Goal: Information Seeking & Learning: Learn about a topic

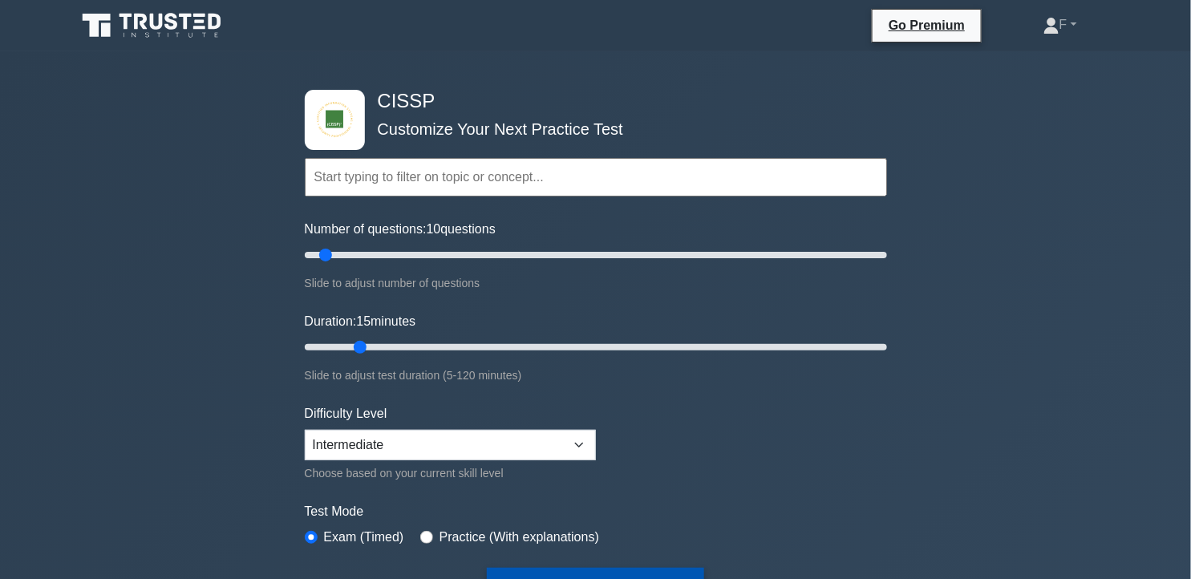
click at [621, 573] on button "Start Practice Test" at bounding box center [595, 586] width 217 height 37
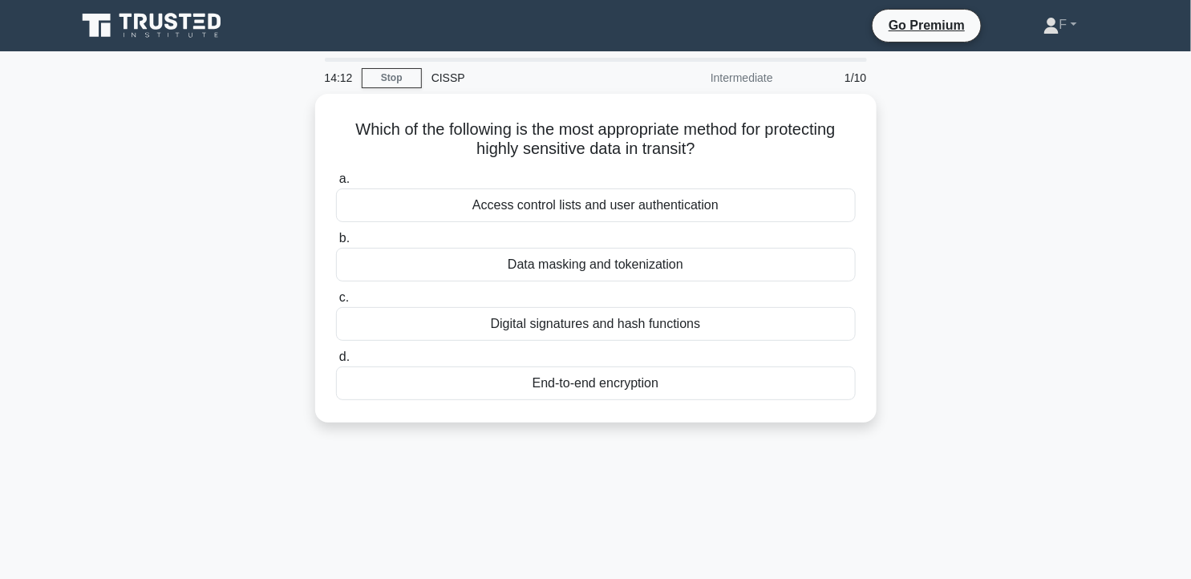
click at [621, 573] on div "14:12 Stop CISSP Intermediate 1/10 Which of the following is the most appropria…" at bounding box center [596, 459] width 1059 height 802
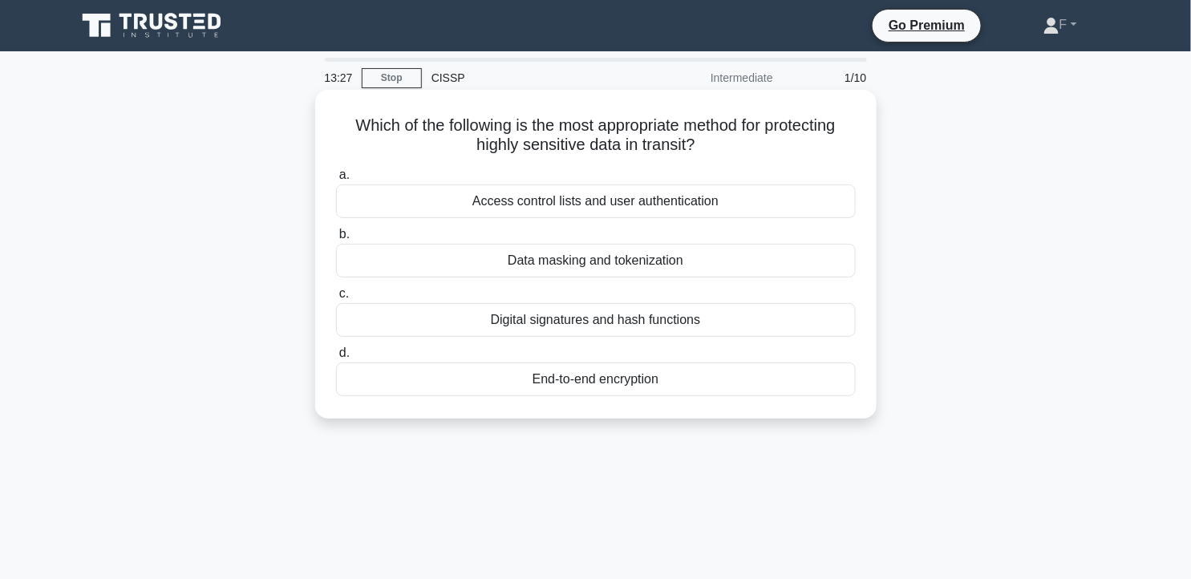
click at [698, 387] on div "End-to-end encryption" at bounding box center [596, 379] width 520 height 34
click at [336, 358] on input "d. End-to-end encryption" at bounding box center [336, 353] width 0 height 10
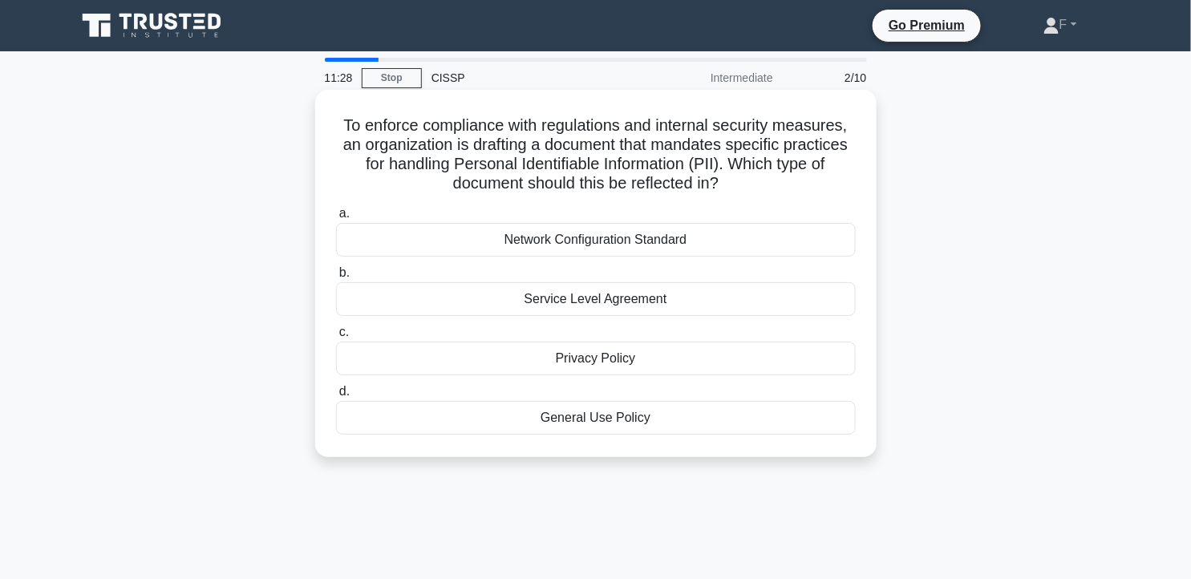
click at [702, 362] on div "Privacy Policy" at bounding box center [596, 359] width 520 height 34
click at [336, 338] on input "c. Privacy Policy" at bounding box center [336, 332] width 0 height 10
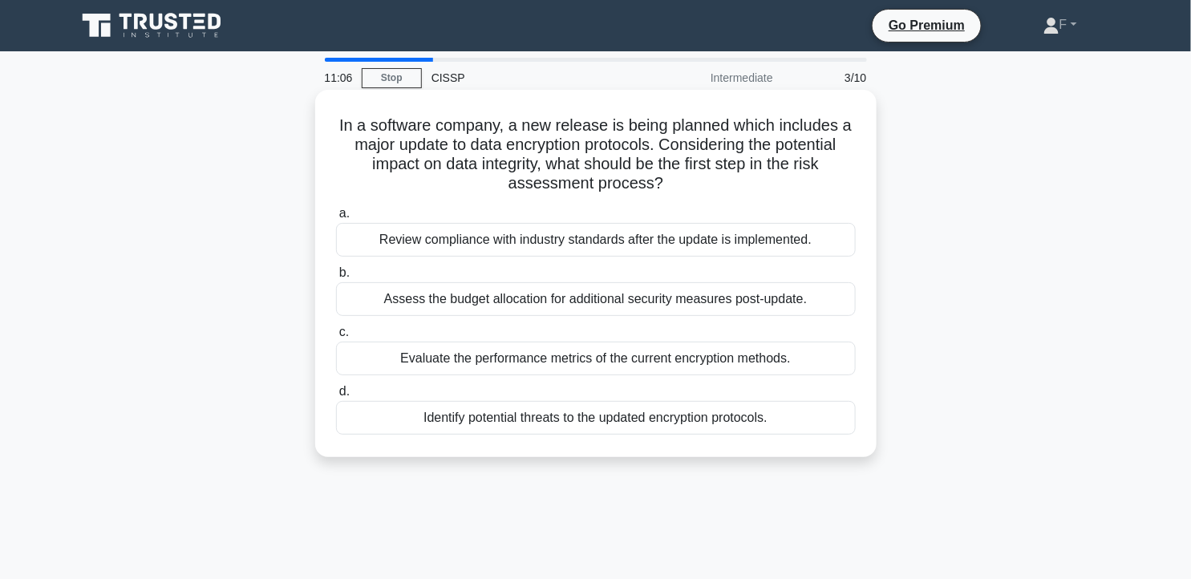
click at [698, 251] on div "Review compliance with industry standards after the update is implemented." at bounding box center [596, 240] width 520 height 34
click at [336, 219] on input "a. Review compliance with industry standards after the update is implemented." at bounding box center [336, 214] width 0 height 10
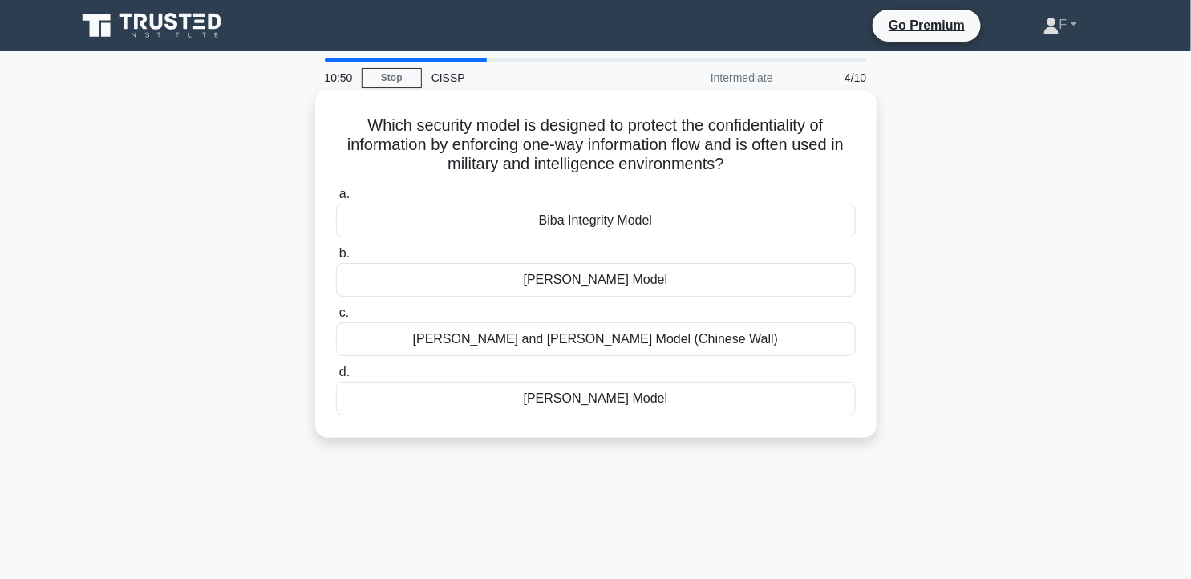
click at [596, 277] on div "[PERSON_NAME] Model" at bounding box center [596, 280] width 520 height 34
click at [336, 259] on input "b. Bell-LaPadula Model" at bounding box center [336, 254] width 0 height 10
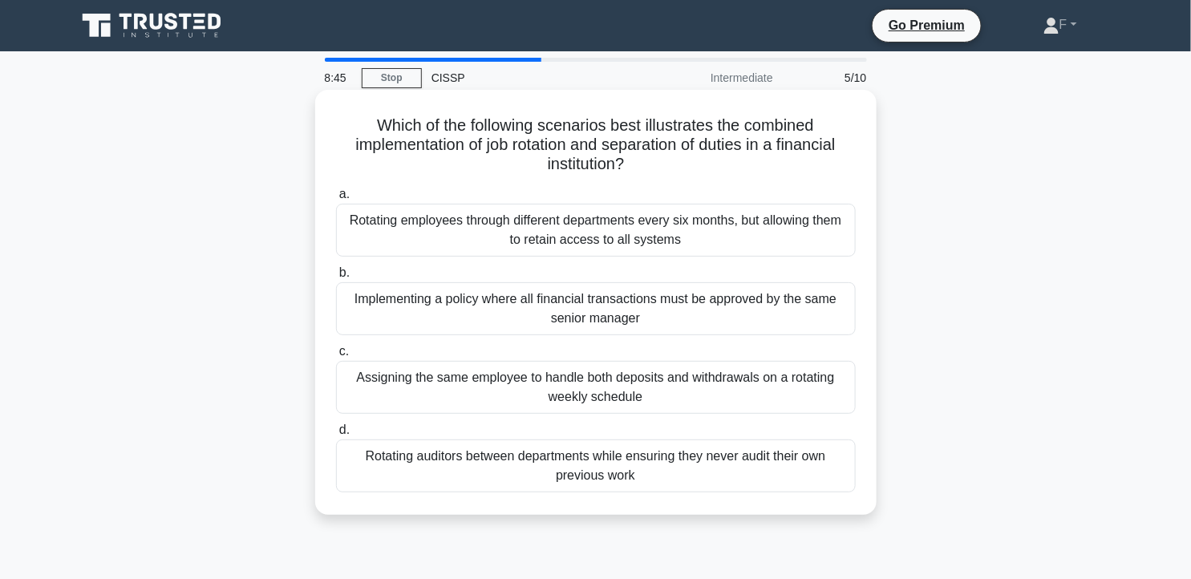
click at [702, 461] on div "Rotating auditors between departments while ensuring they never audit their own…" at bounding box center [596, 465] width 520 height 53
click at [336, 435] on input "d. Rotating auditors between departments while ensuring they never audit their …" at bounding box center [336, 430] width 0 height 10
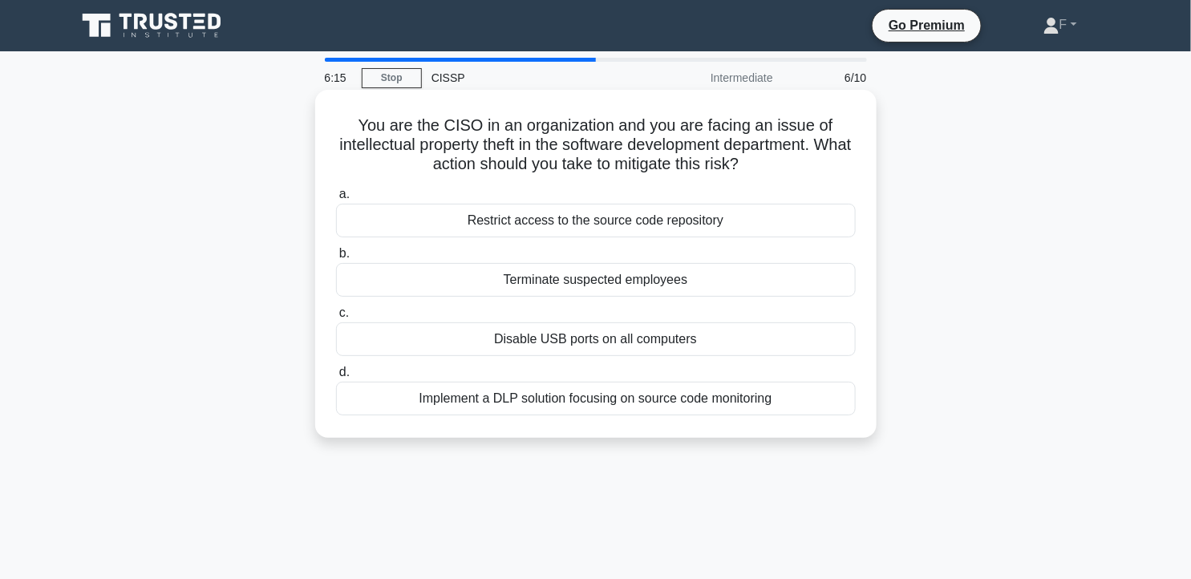
click at [747, 221] on div "Restrict access to the source code repository" at bounding box center [596, 221] width 520 height 34
click at [336, 200] on input "a. Restrict access to the source code repository" at bounding box center [336, 194] width 0 height 10
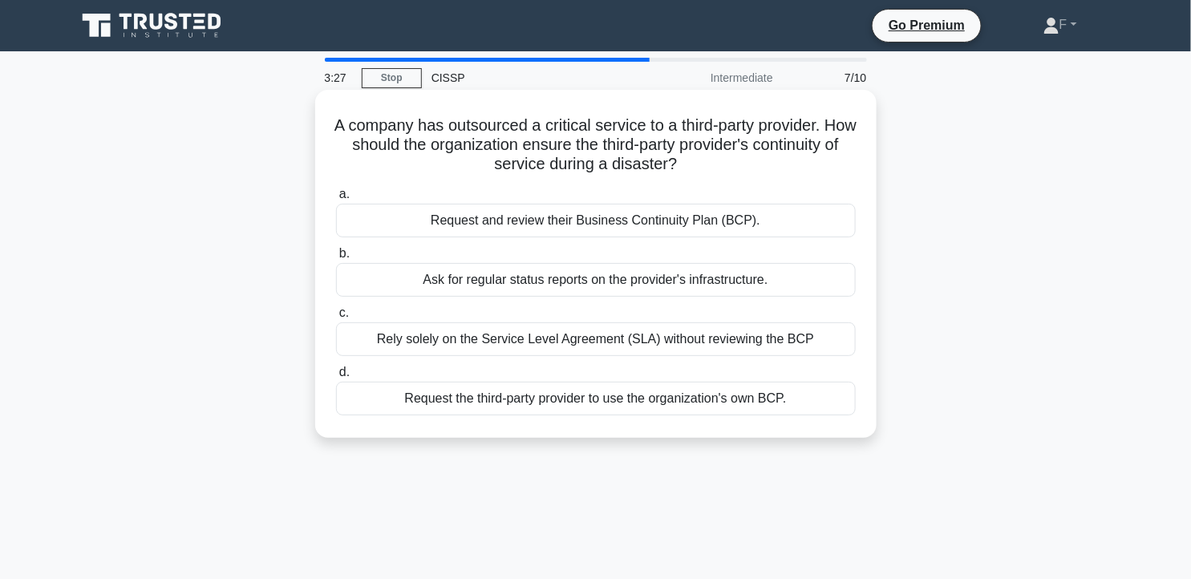
click at [650, 222] on div "Request and review their Business Continuity Plan (BCP)." at bounding box center [596, 221] width 520 height 34
click at [336, 200] on input "a. Request and review their Business Continuity Plan (BCP)." at bounding box center [336, 194] width 0 height 10
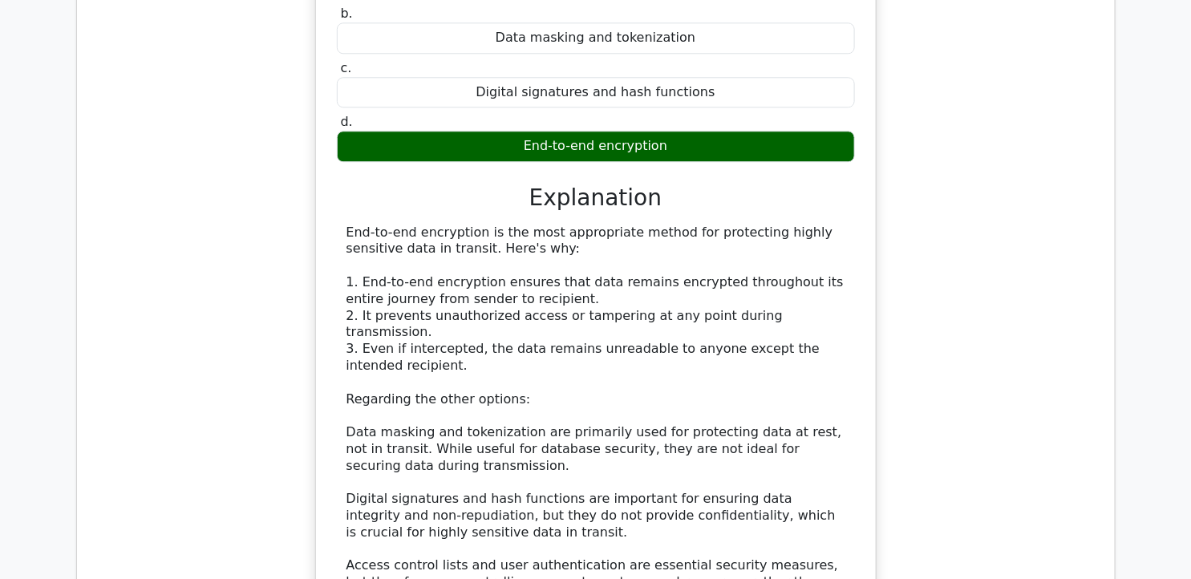
scroll to position [1476, 0]
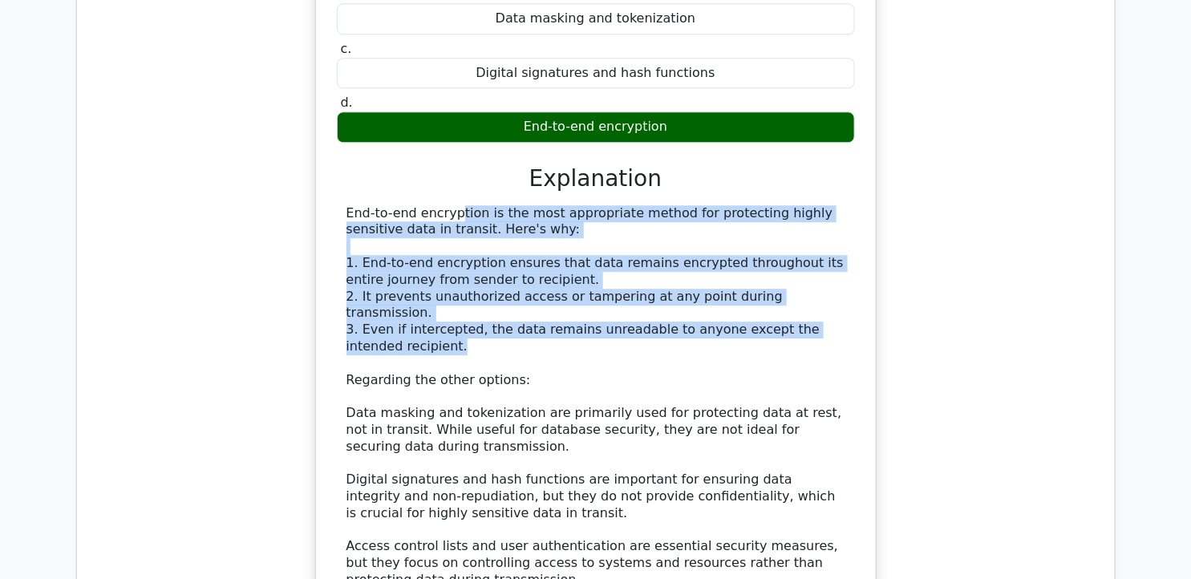
drag, startPoint x: 346, startPoint y: 174, endPoint x: 415, endPoint y: 292, distance: 137.0
click at [415, 292] on div "End-to-end encryption is the most appropriate method for protecting highly sens…" at bounding box center [595, 430] width 499 height 451
copy div "End-to-end encryption is the most appropriate method for protecting highly sens…"
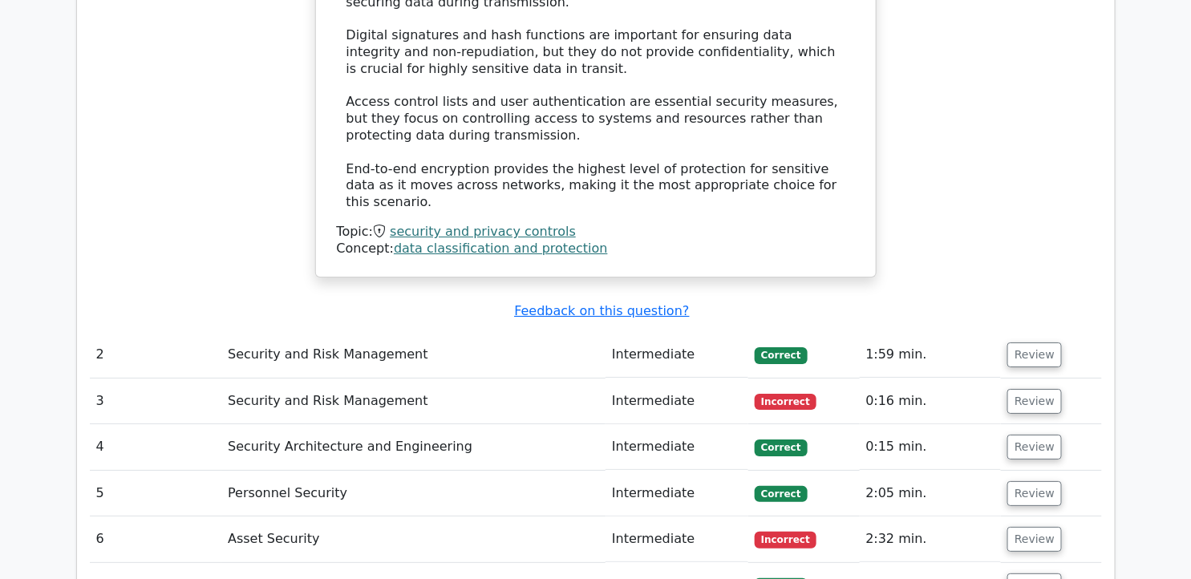
scroll to position [1938, 0]
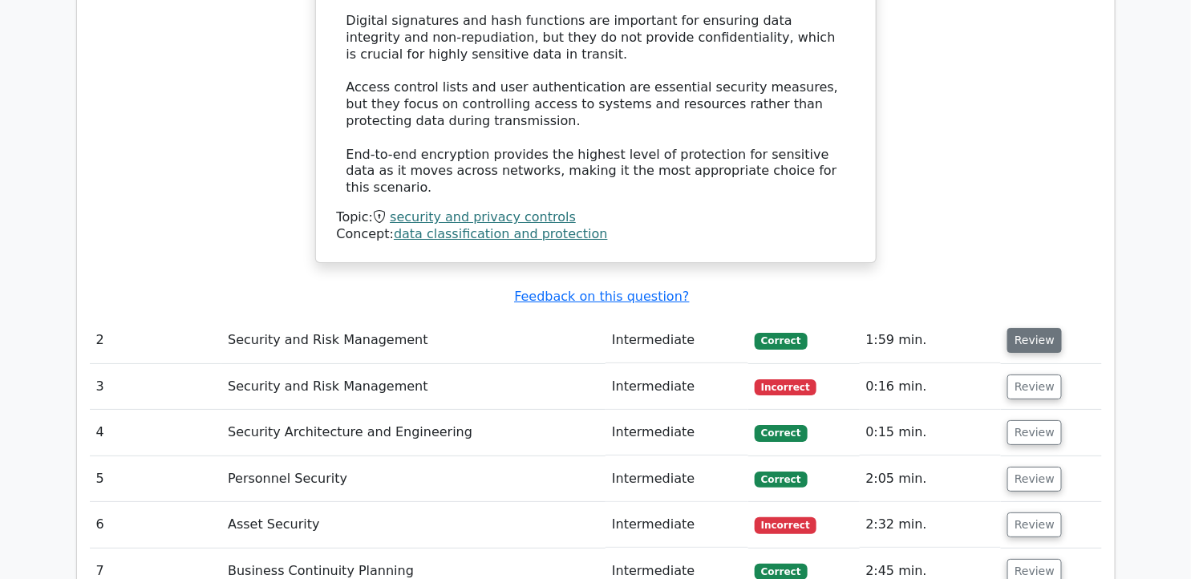
click at [1033, 328] on button "Review" at bounding box center [1034, 340] width 55 height 25
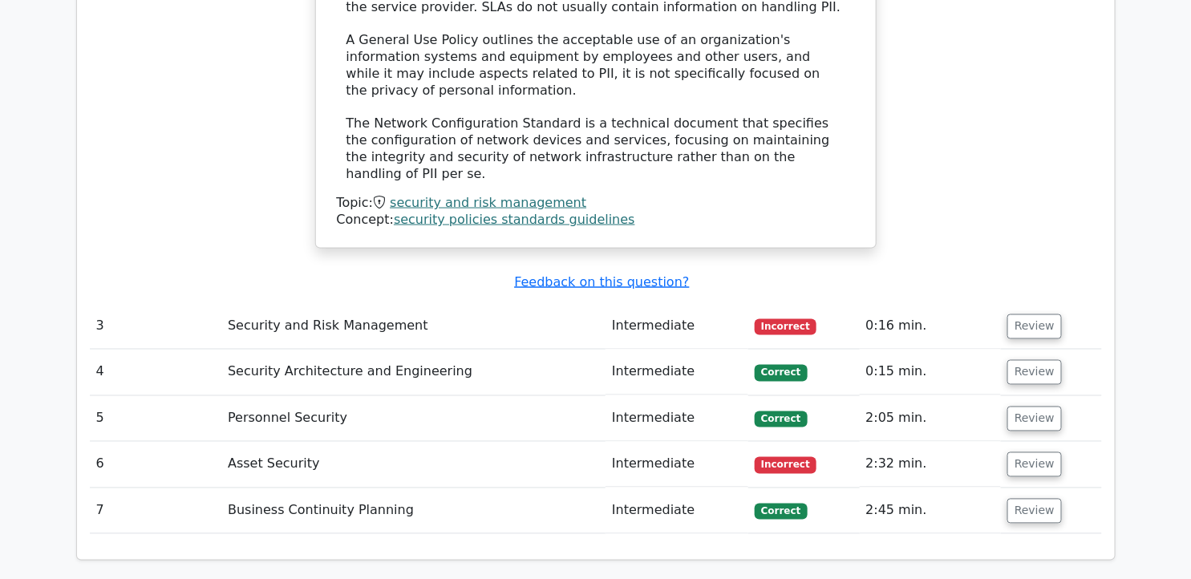
scroll to position [2903, 0]
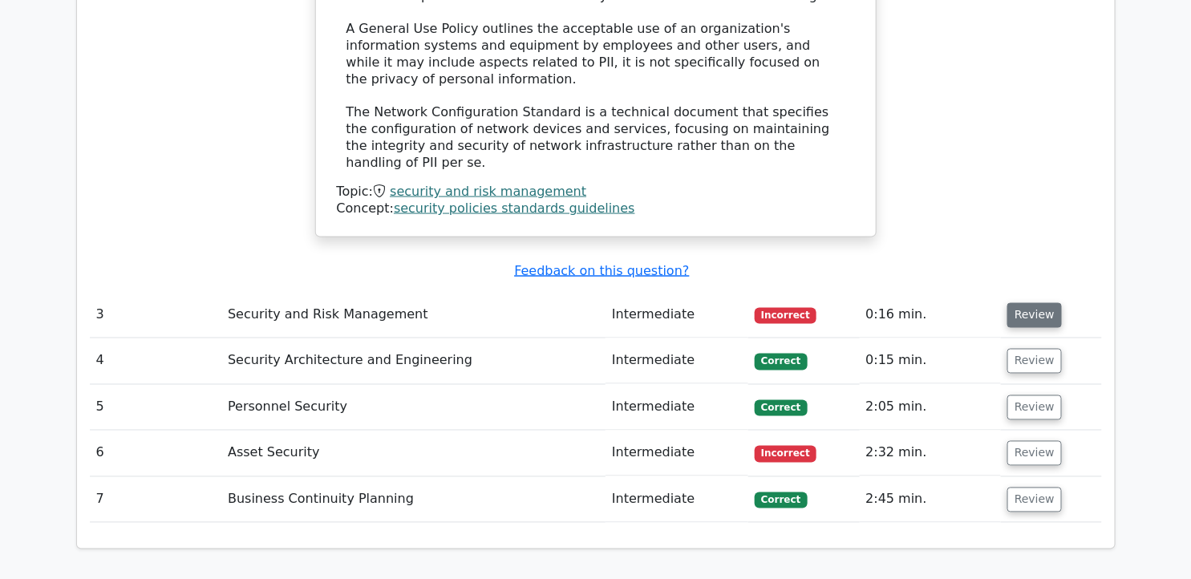
click at [1007, 303] on button "Review" at bounding box center [1034, 315] width 55 height 25
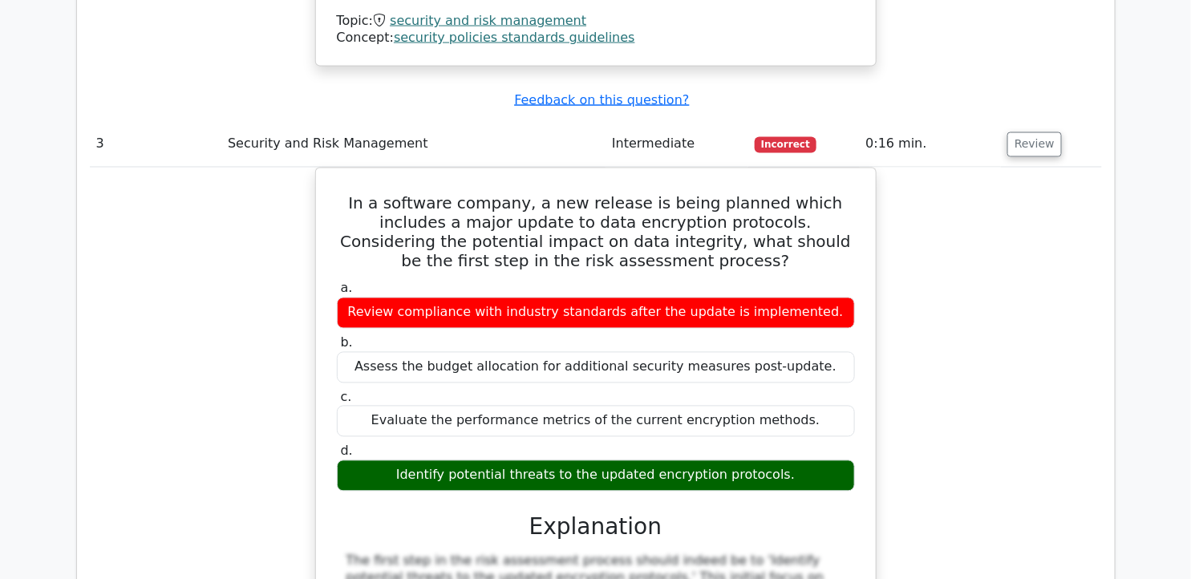
scroll to position [3086, 0]
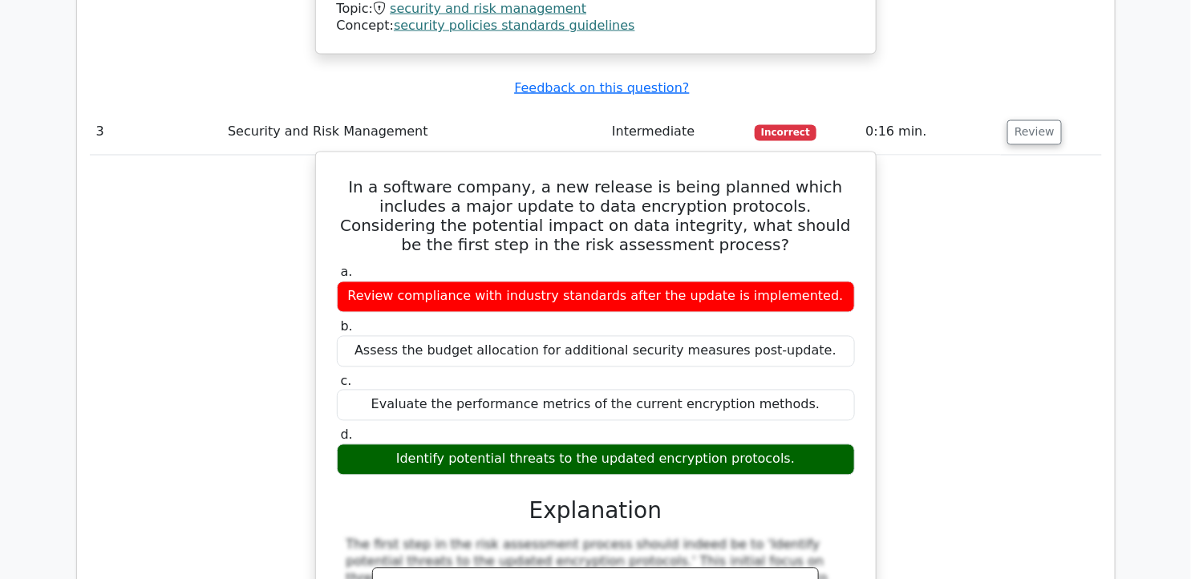
drag, startPoint x: 337, startPoint y: 52, endPoint x: 836, endPoint y: 321, distance: 566.5
click at [836, 321] on div "In a software company, a new release is being planned which includes a major up…" at bounding box center [595, 536] width 547 height 755
copy div "In a software company, a new release is being planned which includes a major up…"
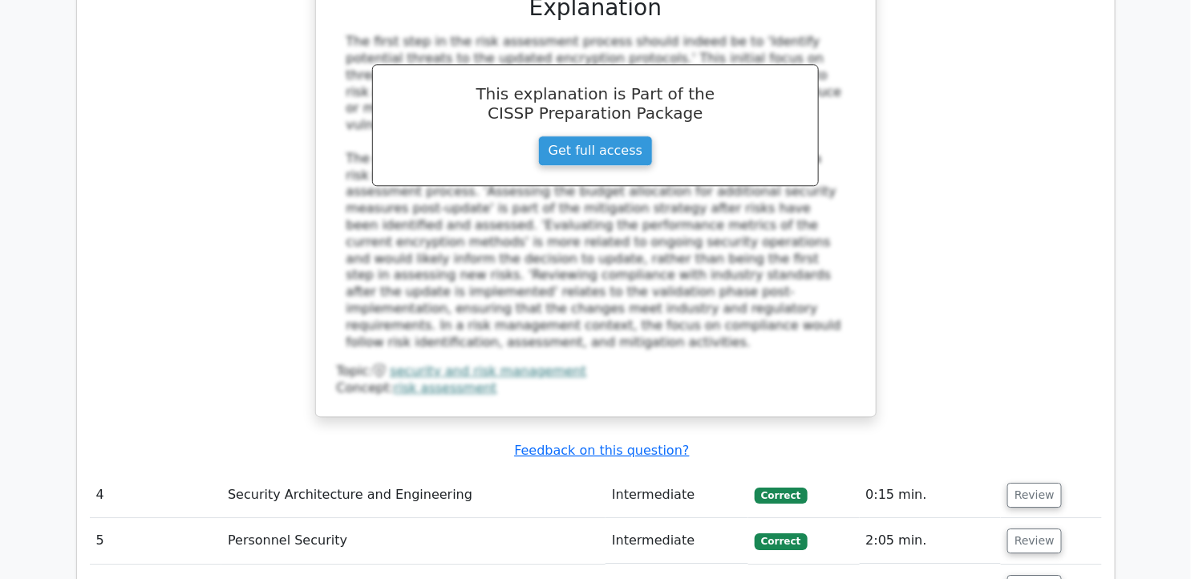
scroll to position [3662, 0]
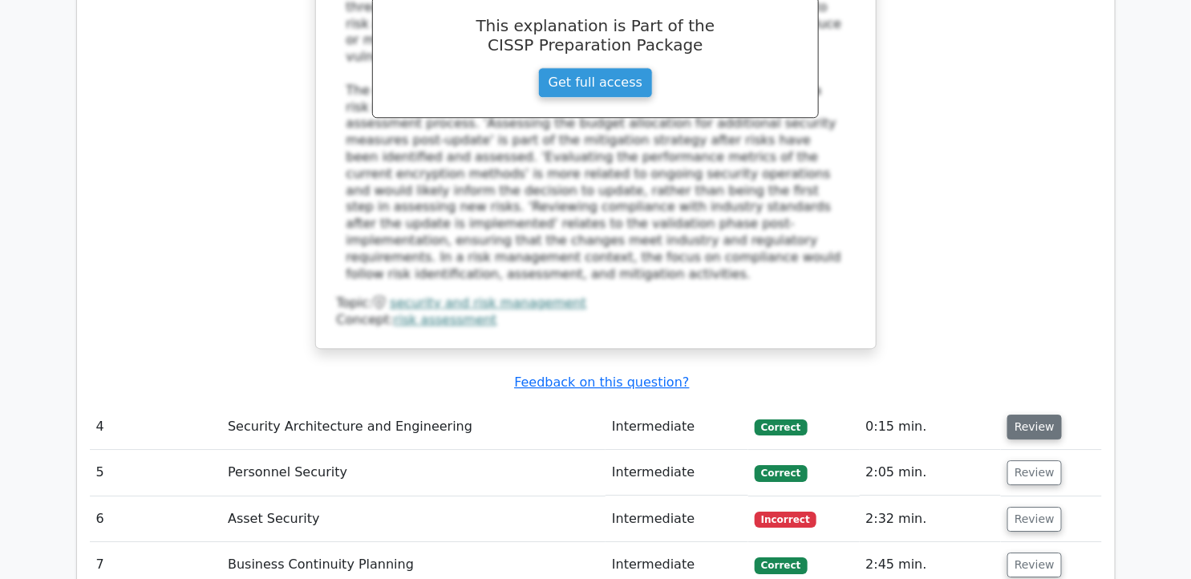
click at [1029, 415] on button "Review" at bounding box center [1034, 427] width 55 height 25
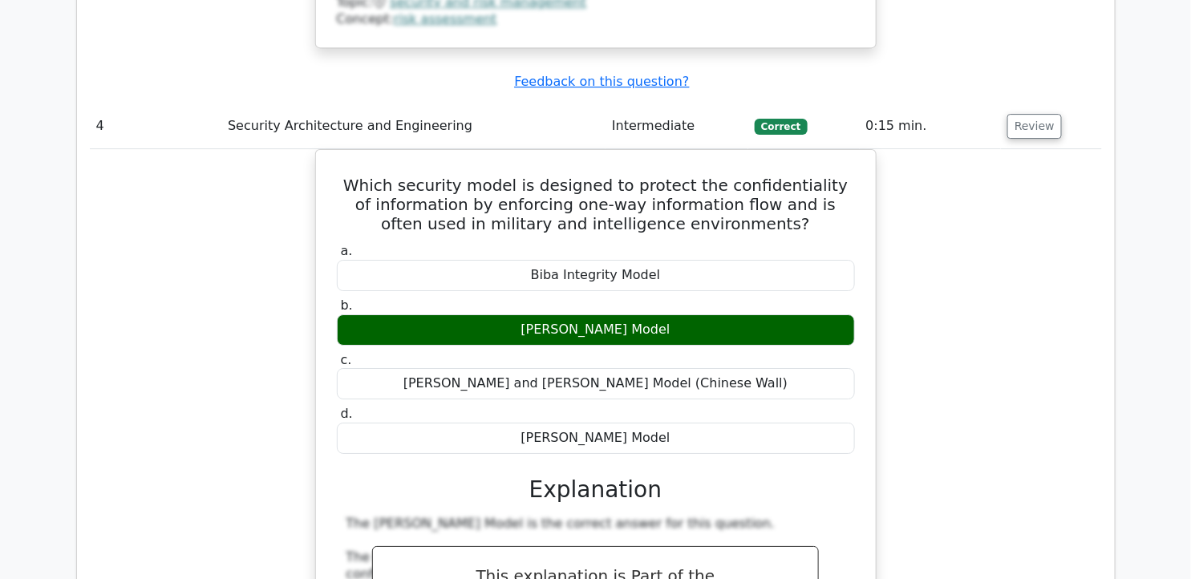
scroll to position [3938, 0]
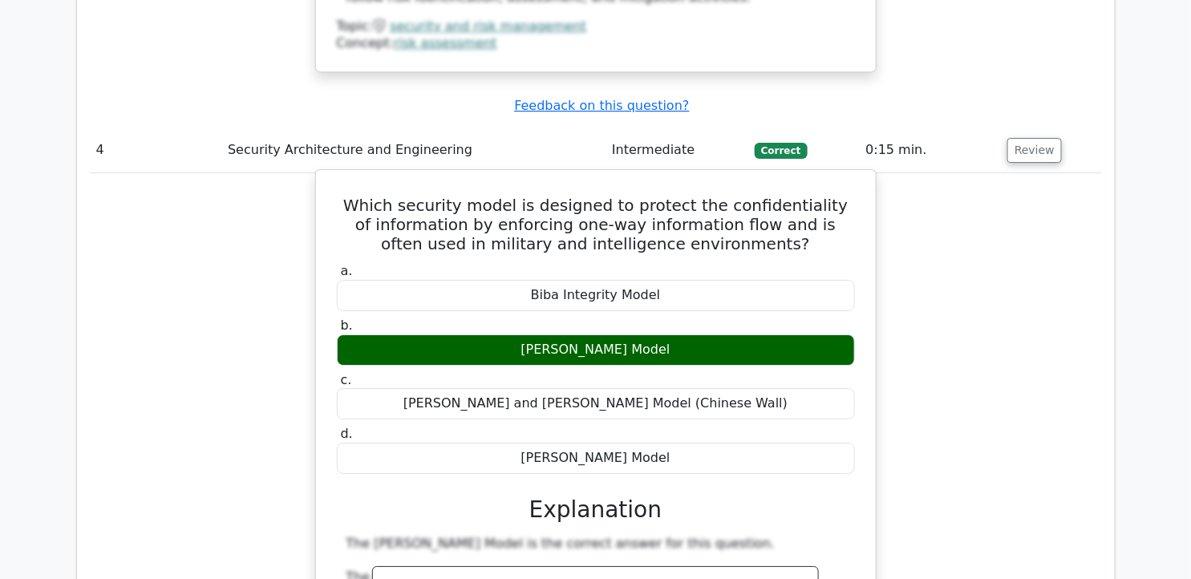
drag, startPoint x: 355, startPoint y: 34, endPoint x: 708, endPoint y: 290, distance: 435.8
copy div "Which security model is designed to protect the confidentiality of information …"
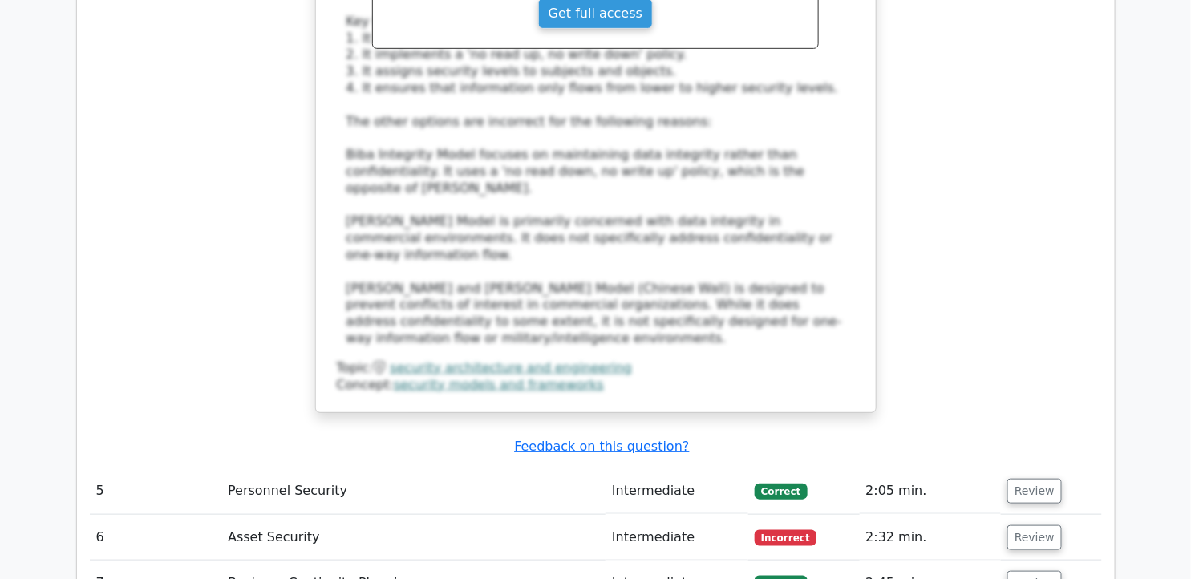
scroll to position [4596, 0]
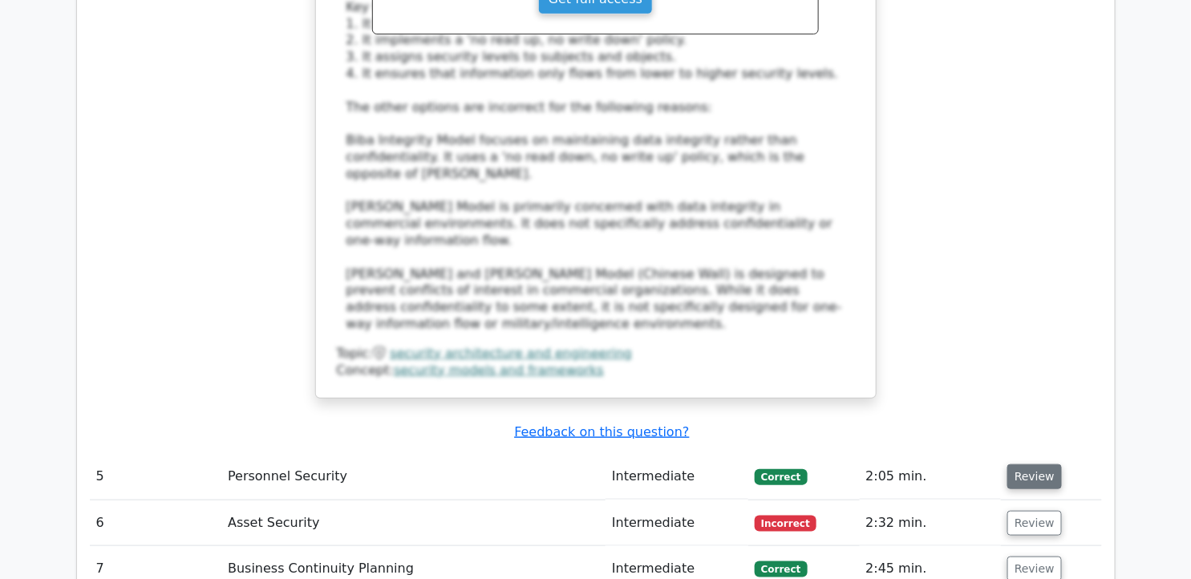
click at [1030, 464] on button "Review" at bounding box center [1034, 476] width 55 height 25
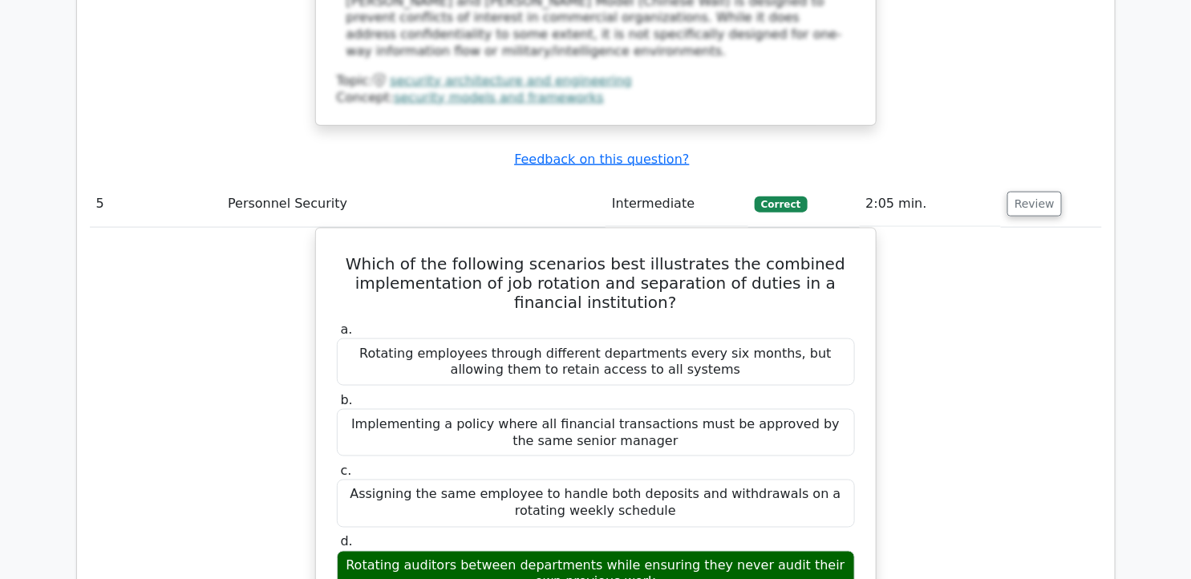
scroll to position [4917, 0]
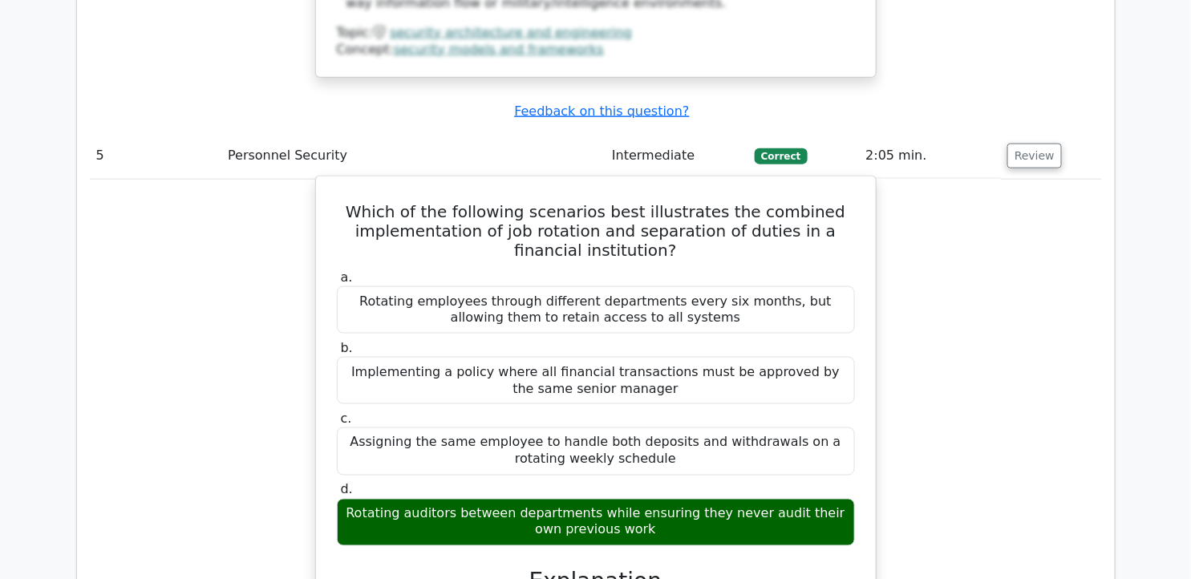
drag, startPoint x: 372, startPoint y: 22, endPoint x: 668, endPoint y: 350, distance: 441.7
copy div "Which of the following scenarios best illustrates the combined implementation o…"
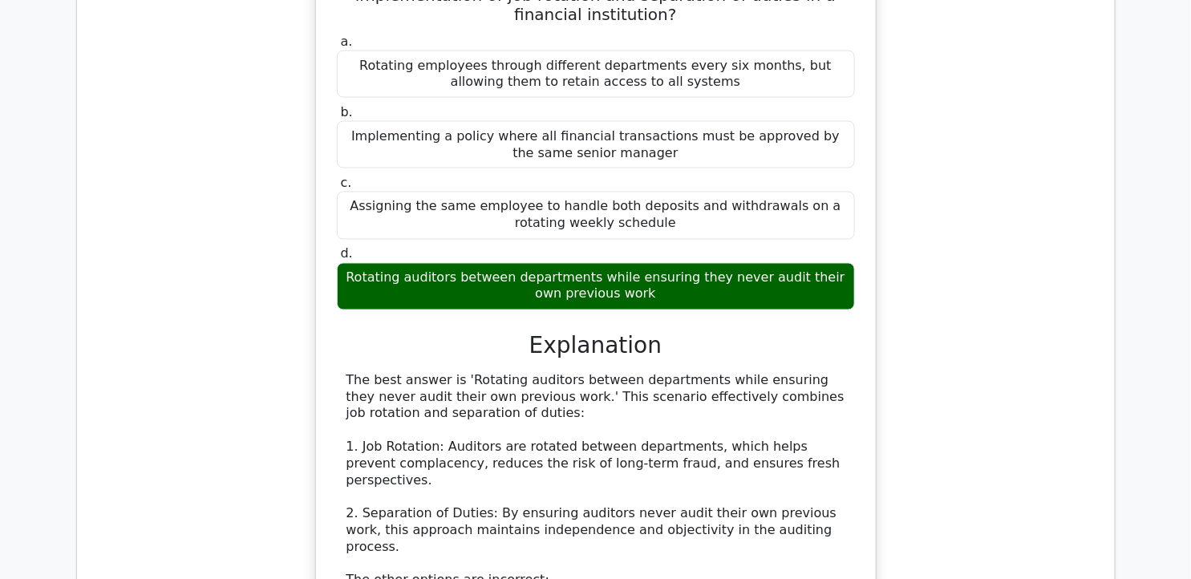
scroll to position [5193, 0]
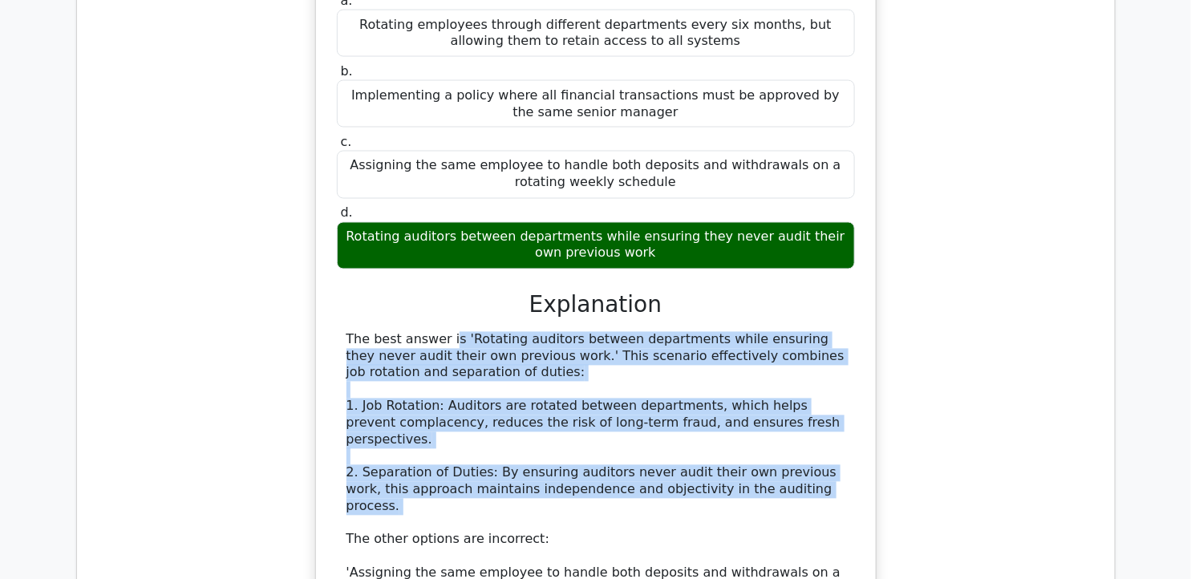
drag, startPoint x: 339, startPoint y: 152, endPoint x: 755, endPoint y: 306, distance: 443.8
click at [755, 332] on div "The best answer is 'Rotating auditors between departments while ensuring they n…" at bounding box center [596, 540] width 518 height 417
copy div "The best answer is 'Rotating auditors between departments while ensuring they n…"
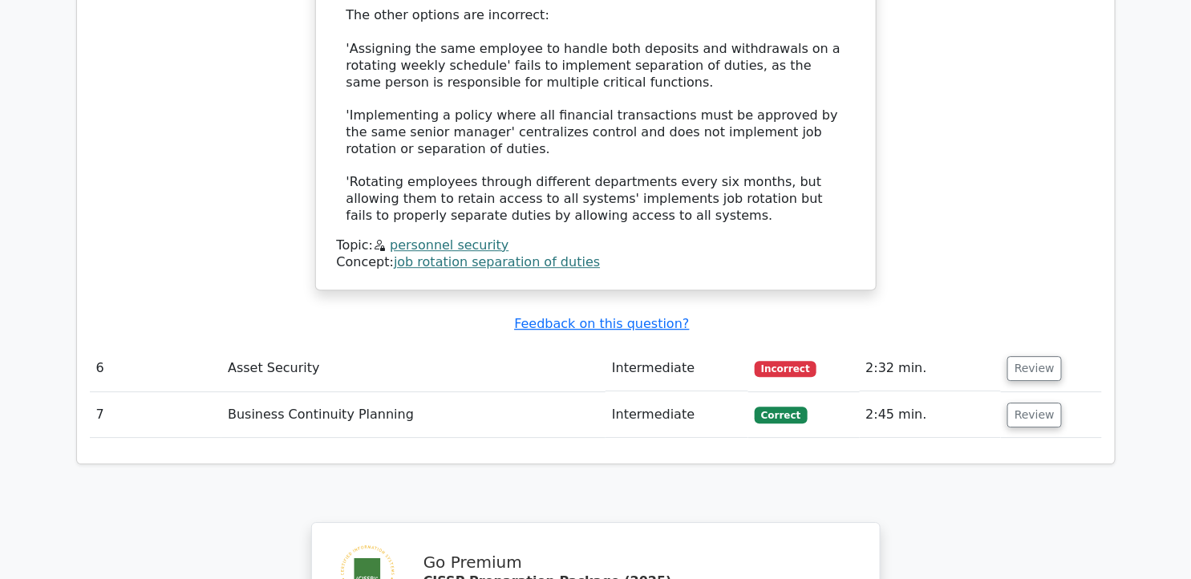
scroll to position [5658, 0]
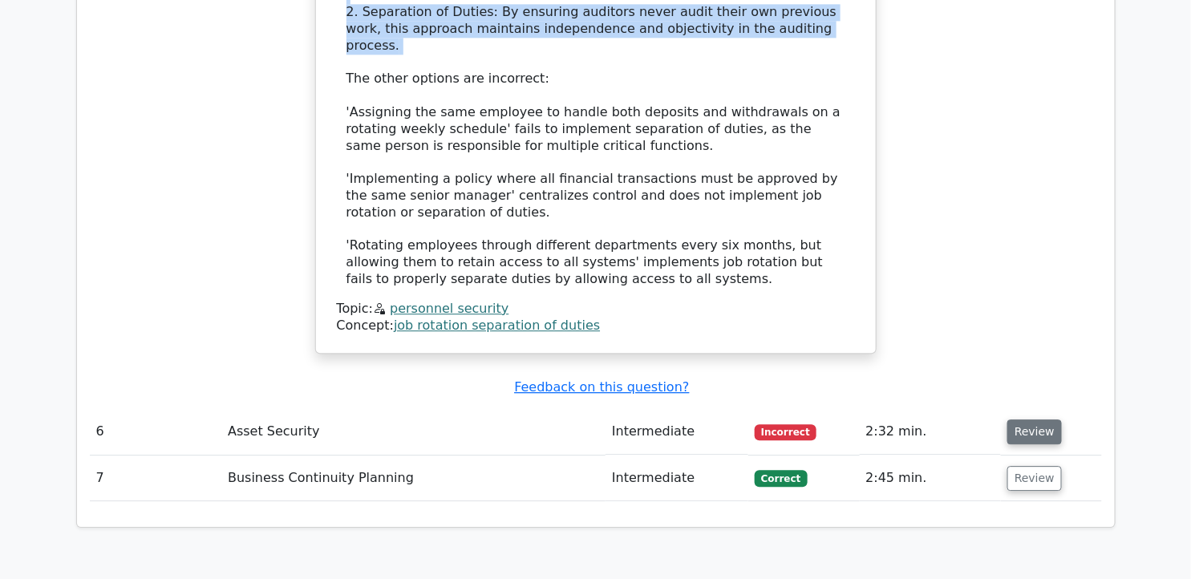
click at [1043, 419] on button "Review" at bounding box center [1034, 431] width 55 height 25
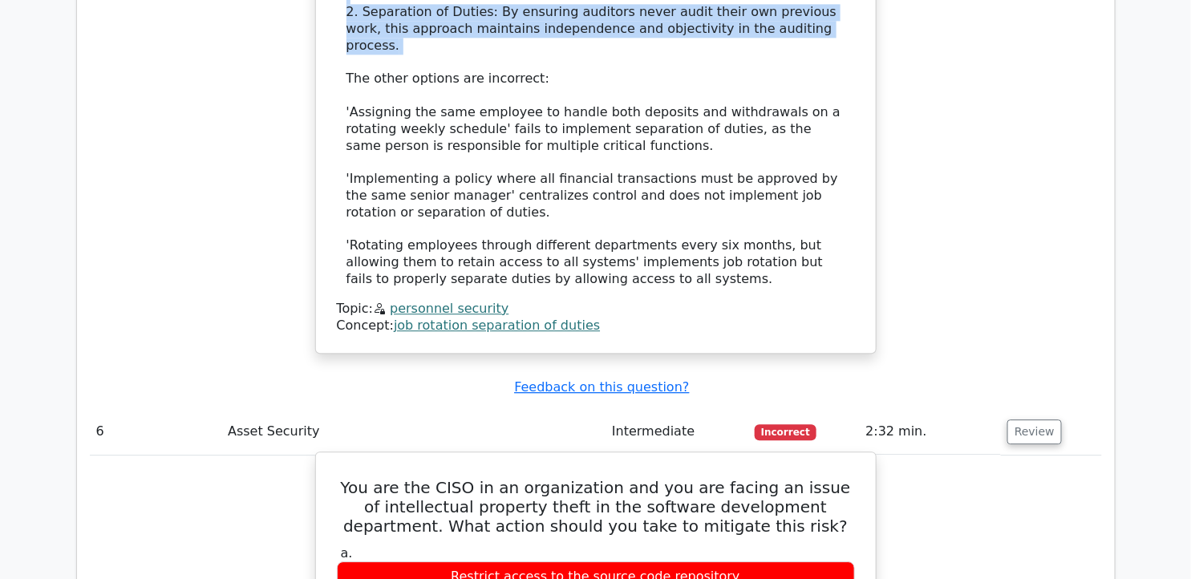
drag, startPoint x: 354, startPoint y: 263, endPoint x: 827, endPoint y: 523, distance: 539.1
copy div "You are the CISO in an organization and you are facing an issue of intellectual…"
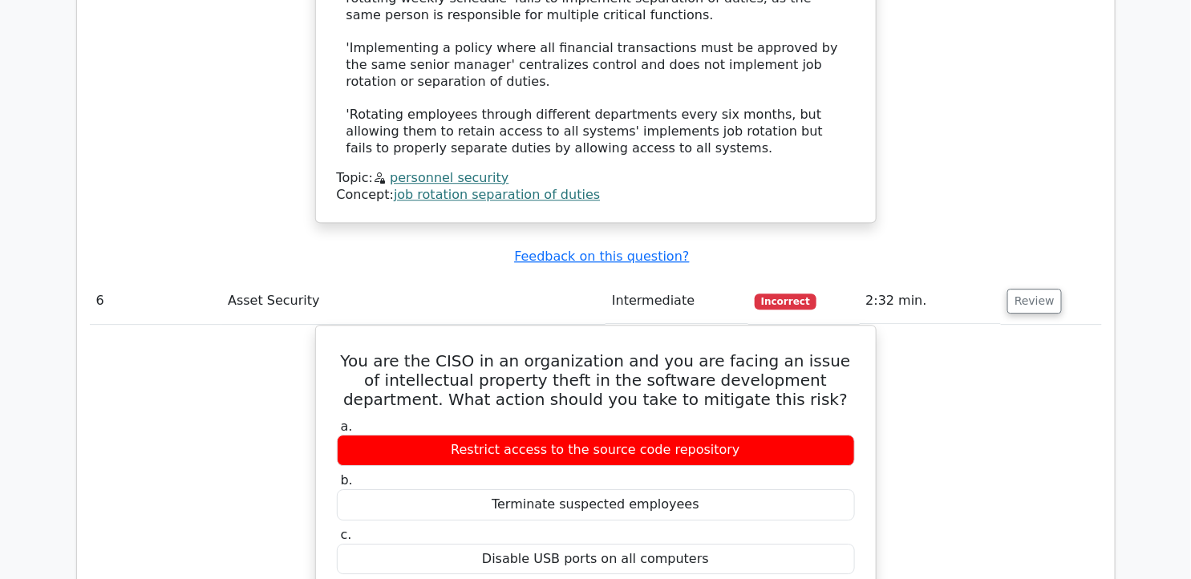
scroll to position [5817, 0]
